Goal: Check status: Check status

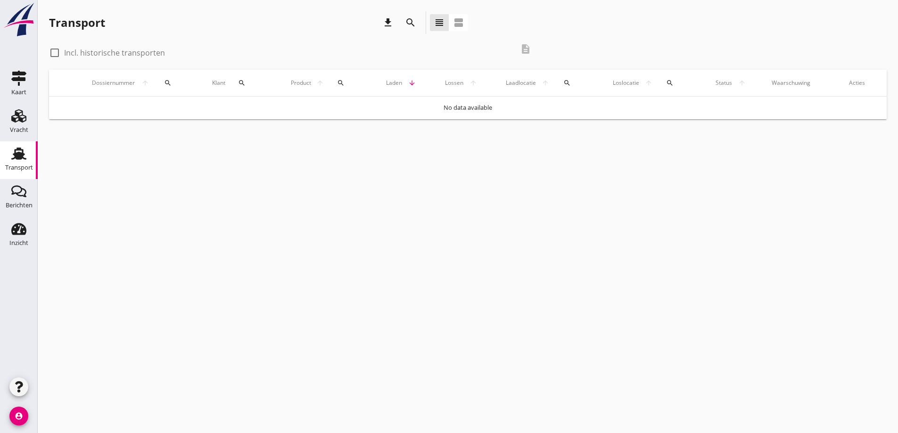
click at [54, 52] on div at bounding box center [55, 53] width 16 height 16
checkbox input "true"
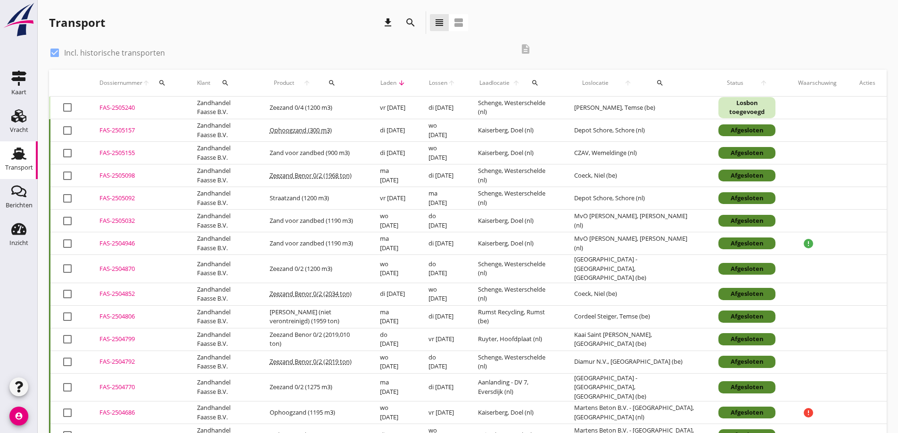
click at [116, 109] on div "FAS-2505240" at bounding box center [136, 107] width 75 height 9
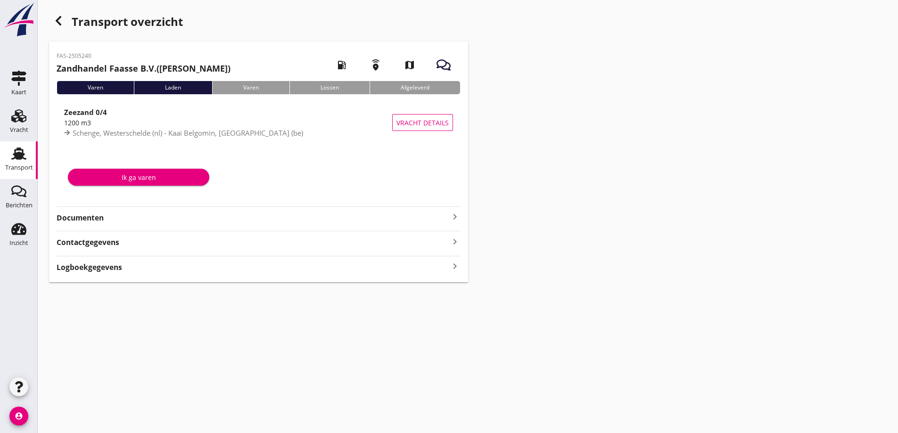
click at [76, 218] on strong "Documenten" at bounding box center [253, 218] width 393 height 11
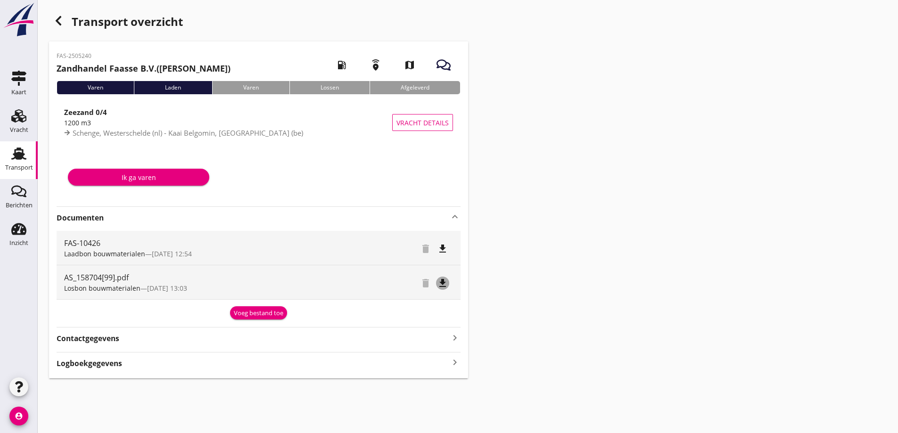
click at [442, 282] on icon "file_download" at bounding box center [442, 283] width 11 height 11
click at [9, 195] on div "Berichten" at bounding box center [19, 191] width 23 height 15
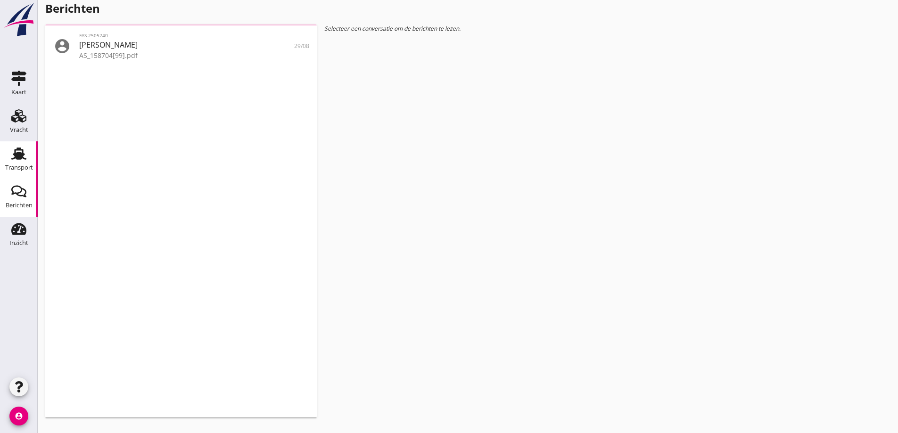
drag, startPoint x: 20, startPoint y: 156, endPoint x: 21, endPoint y: 163, distance: 7.1
click at [20, 156] on use at bounding box center [18, 154] width 15 height 12
